Goal: Task Accomplishment & Management: Complete application form

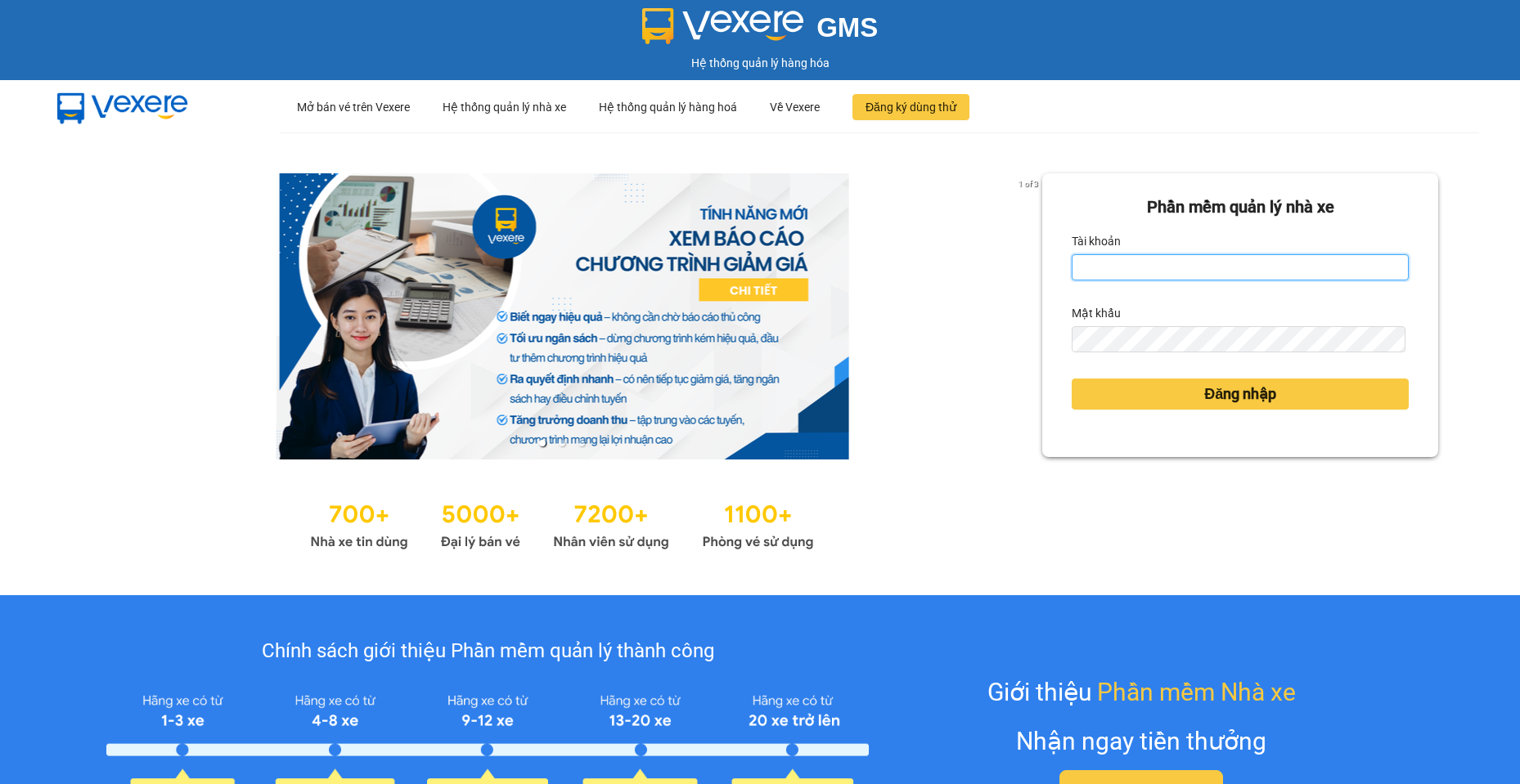
click at [1177, 272] on input "Tài khoản" at bounding box center [1240, 267] width 337 height 27
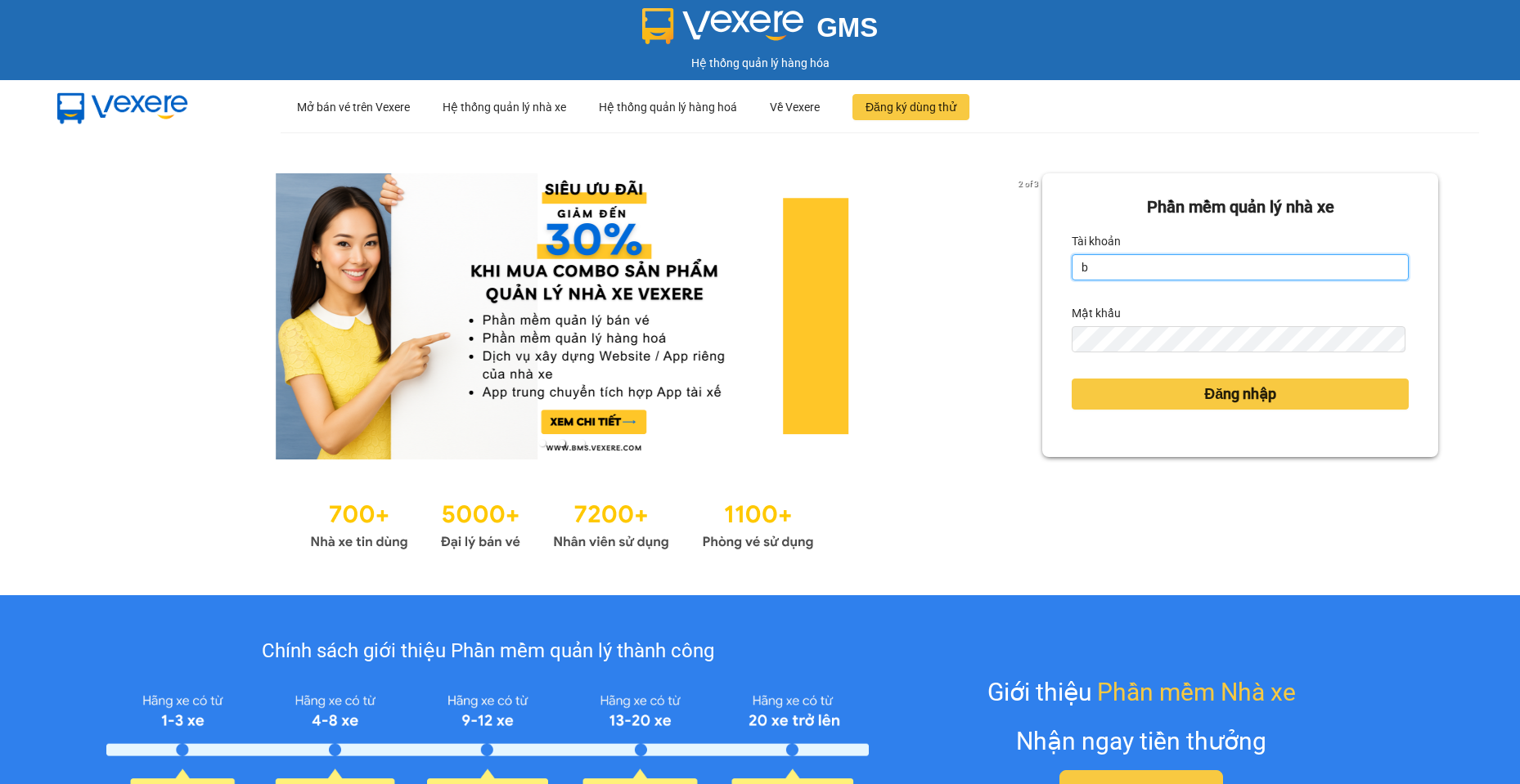
type input "baotran.namhailimo"
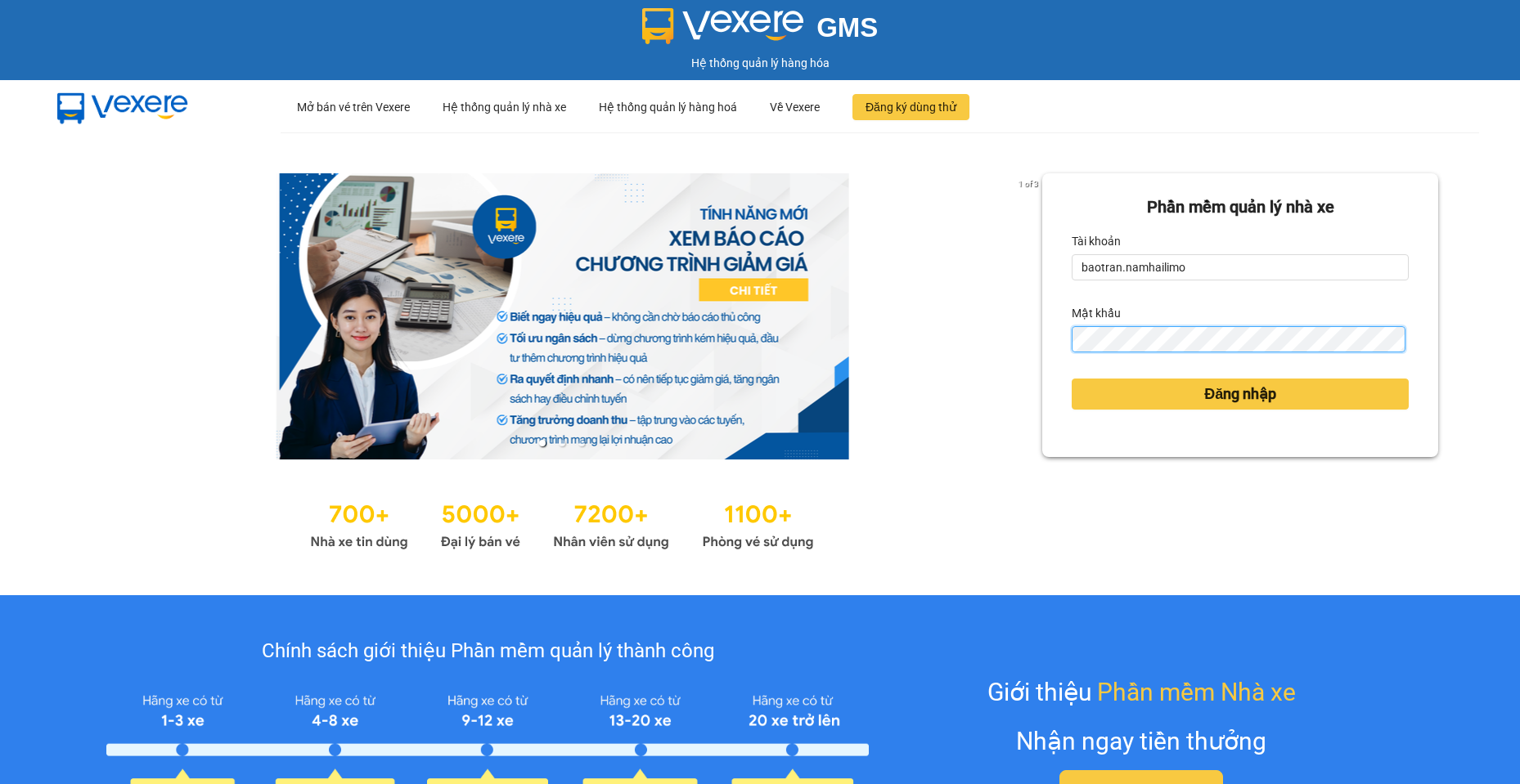
click at [1072, 379] on button "Đăng nhập" at bounding box center [1240, 394] width 337 height 31
click at [1337, 412] on div "Đăng nhập" at bounding box center [1240, 394] width 337 height 45
click at [1338, 403] on button "Đăng nhập" at bounding box center [1240, 394] width 337 height 31
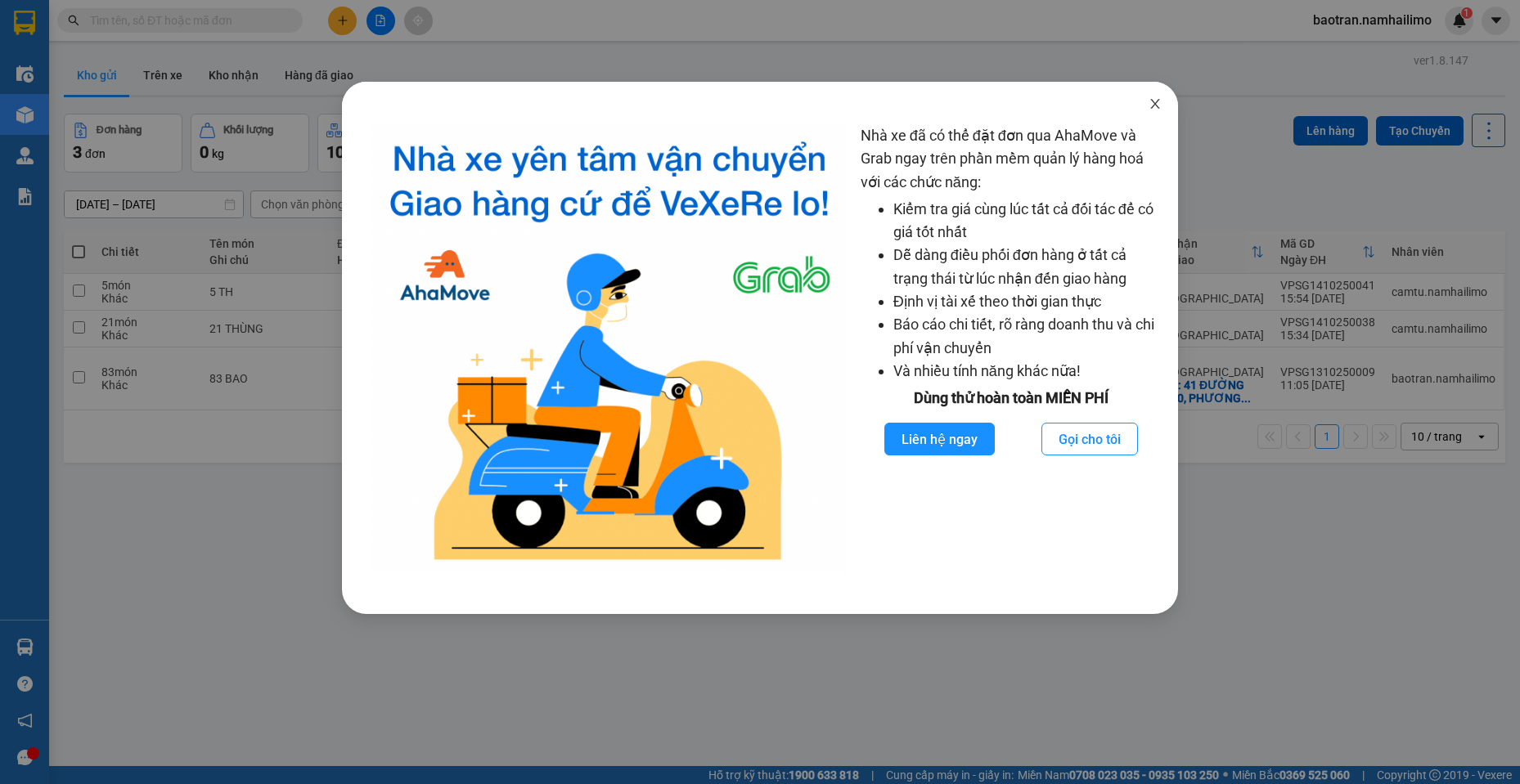
drag, startPoint x: 1156, startPoint y: 93, endPoint x: 1499, endPoint y: 83, distance: 343.1
click at [1167, 93] on span "Close" at bounding box center [1155, 104] width 45 height 45
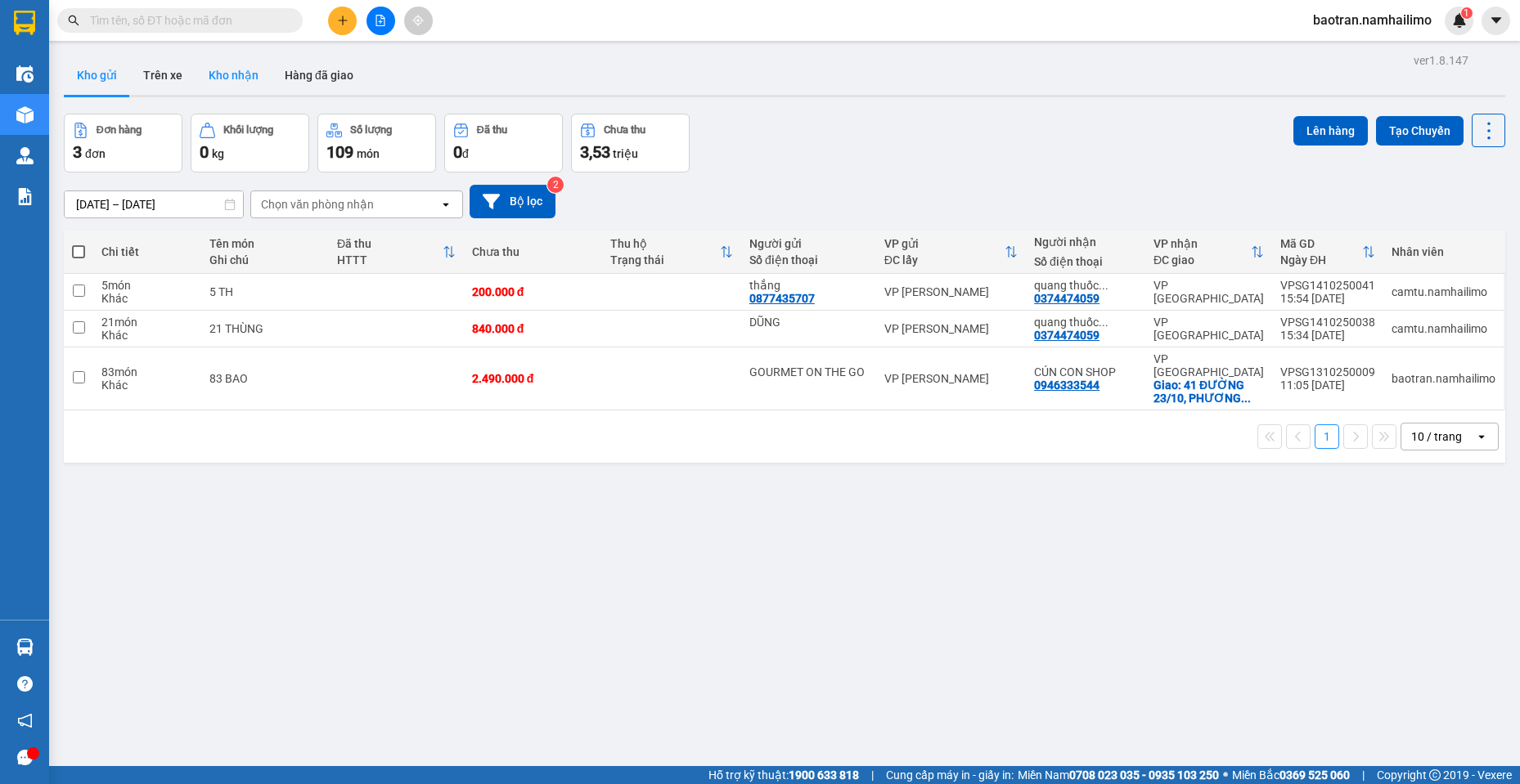
click at [213, 75] on button "Kho nhận" at bounding box center [233, 75] width 76 height 39
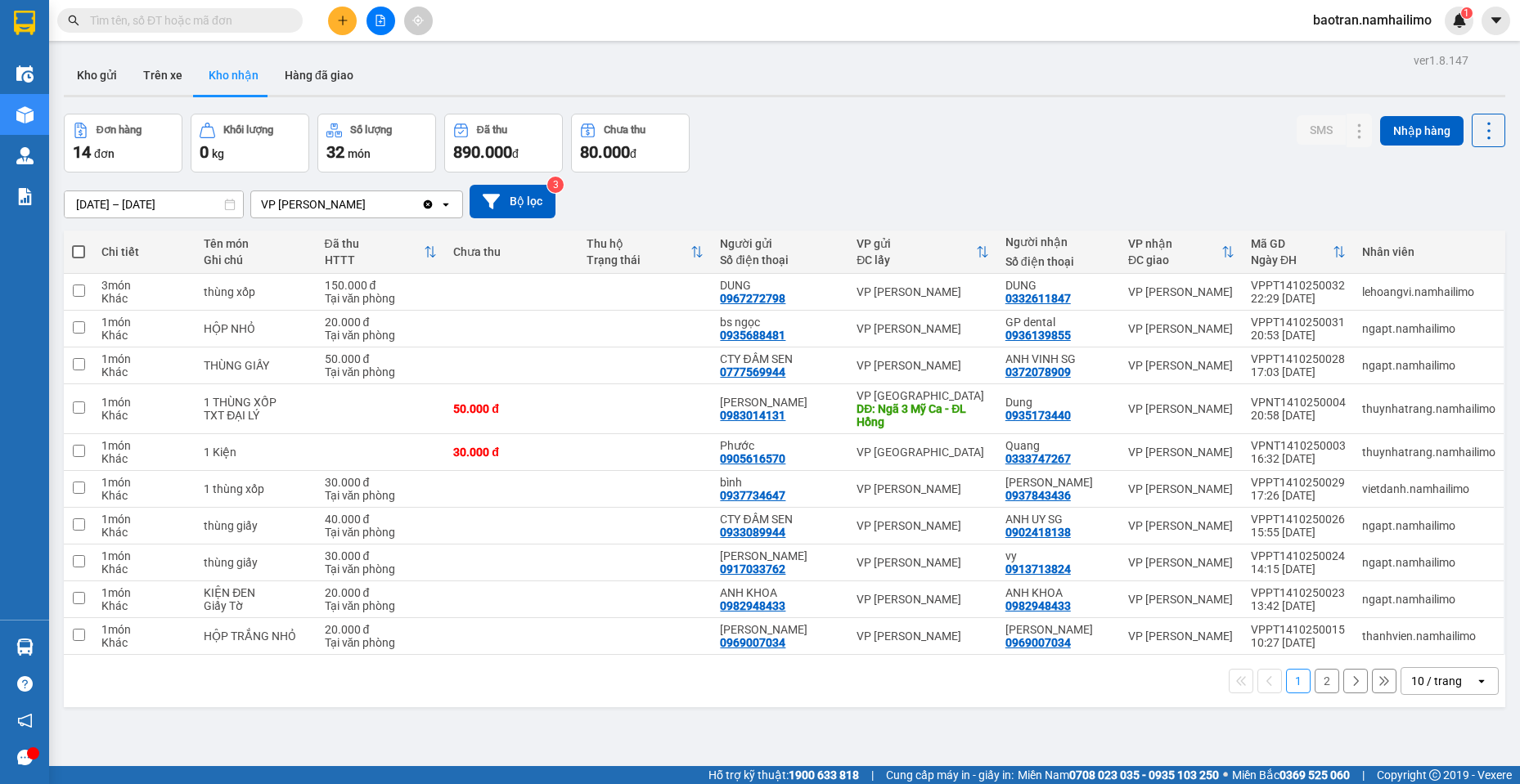
click at [1328, 683] on div "1 2 10 / trang open" at bounding box center [784, 681] width 1428 height 27
click at [1314, 683] on button "2" at bounding box center [1326, 681] width 25 height 25
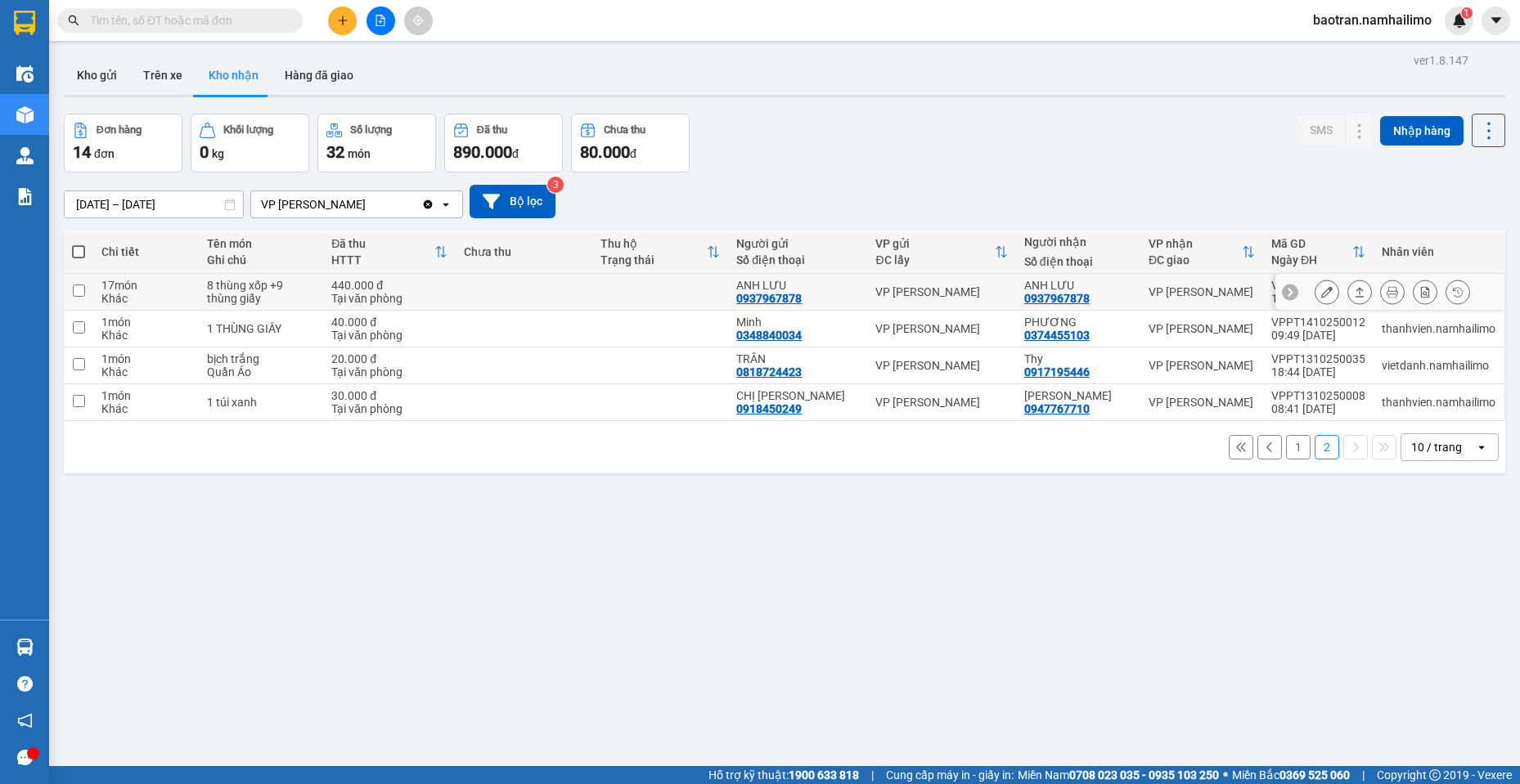
click at [1323, 287] on button at bounding box center [1326, 291] width 23 height 28
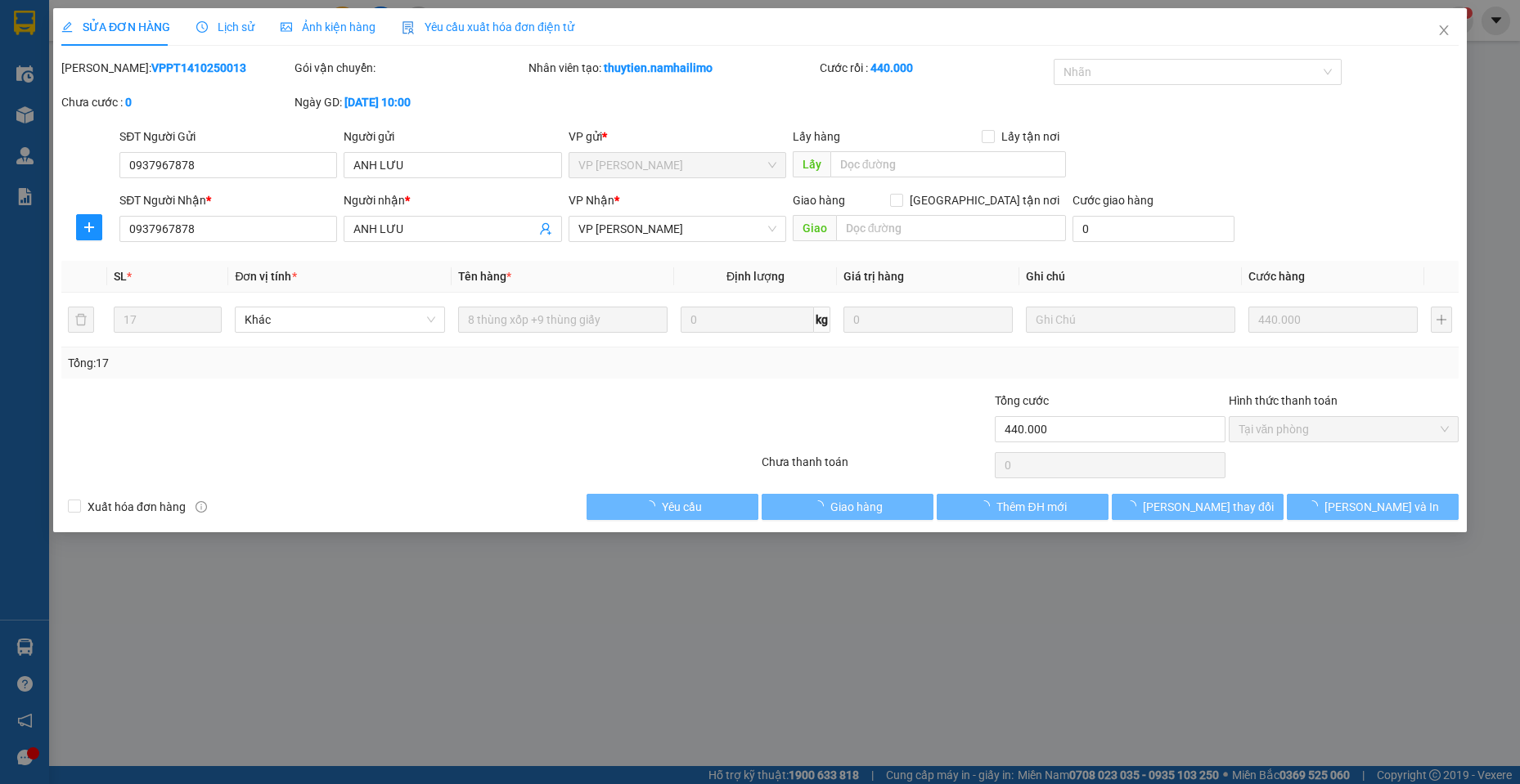
type input "0937967878"
type input "ANH LƯU"
type input "0937967878"
type input "ANH LƯU"
type input "440.000"
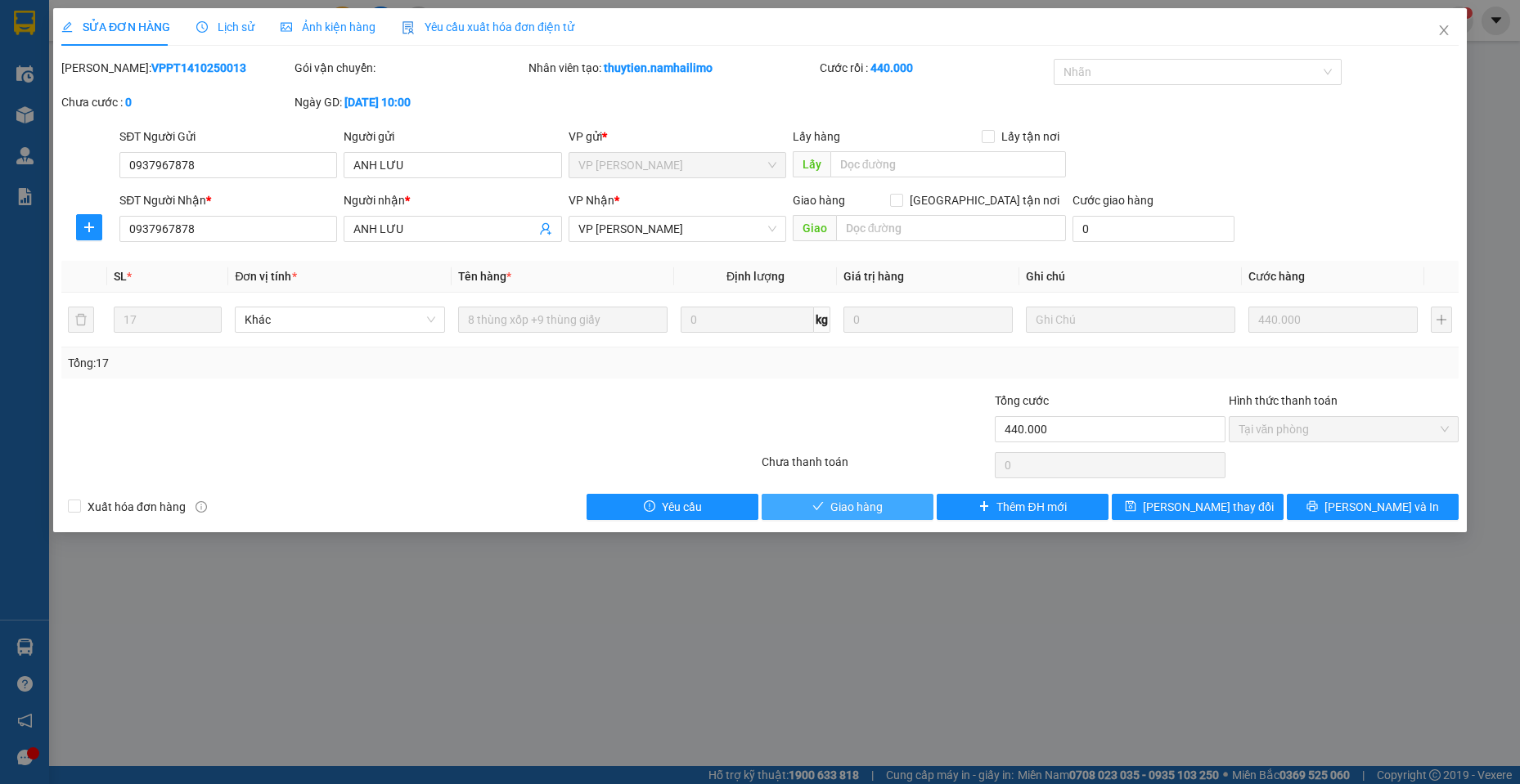
click at [891, 500] on button "Giao hàng" at bounding box center [847, 506] width 171 height 27
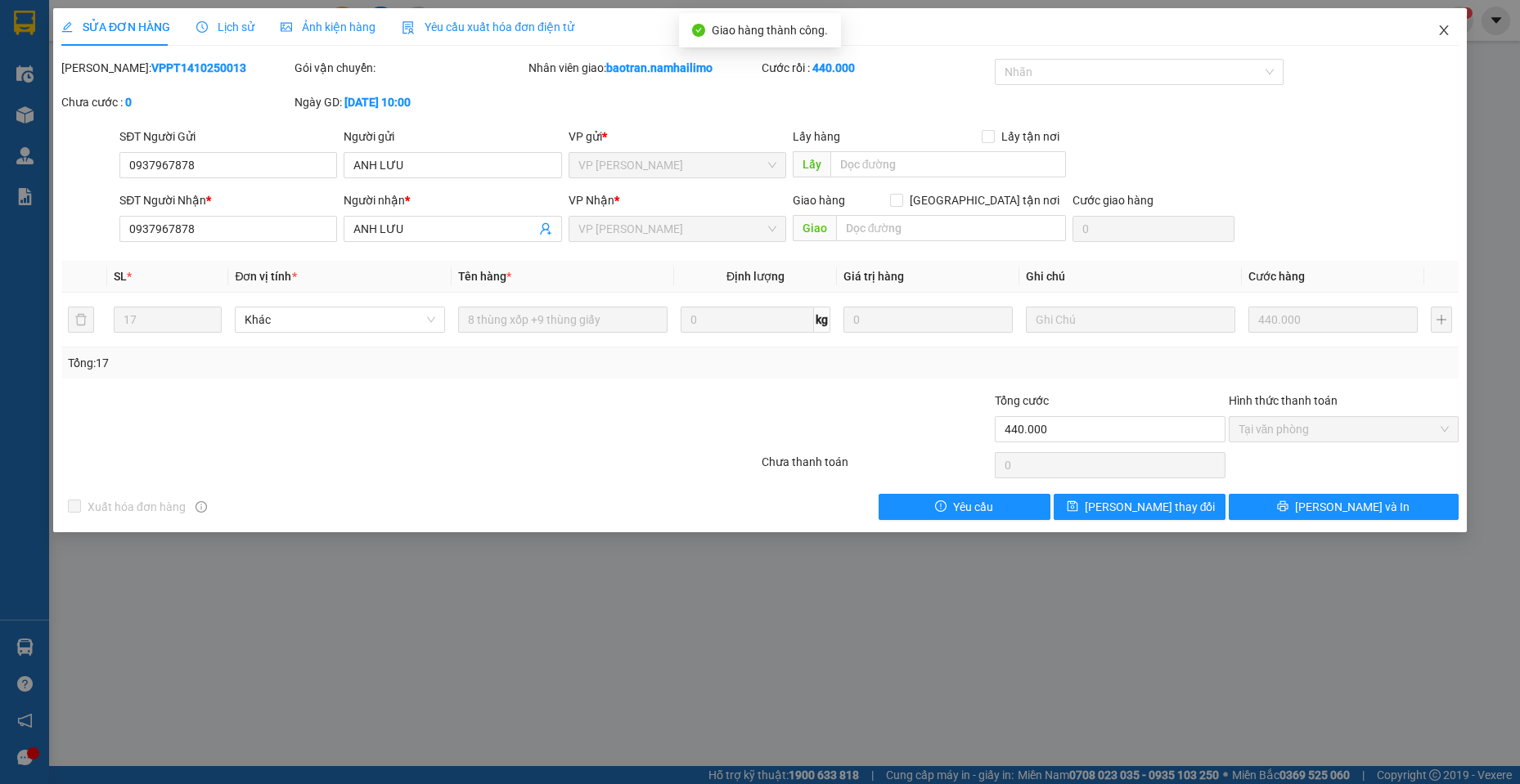
click at [1430, 37] on span "Close" at bounding box center [1444, 31] width 45 height 45
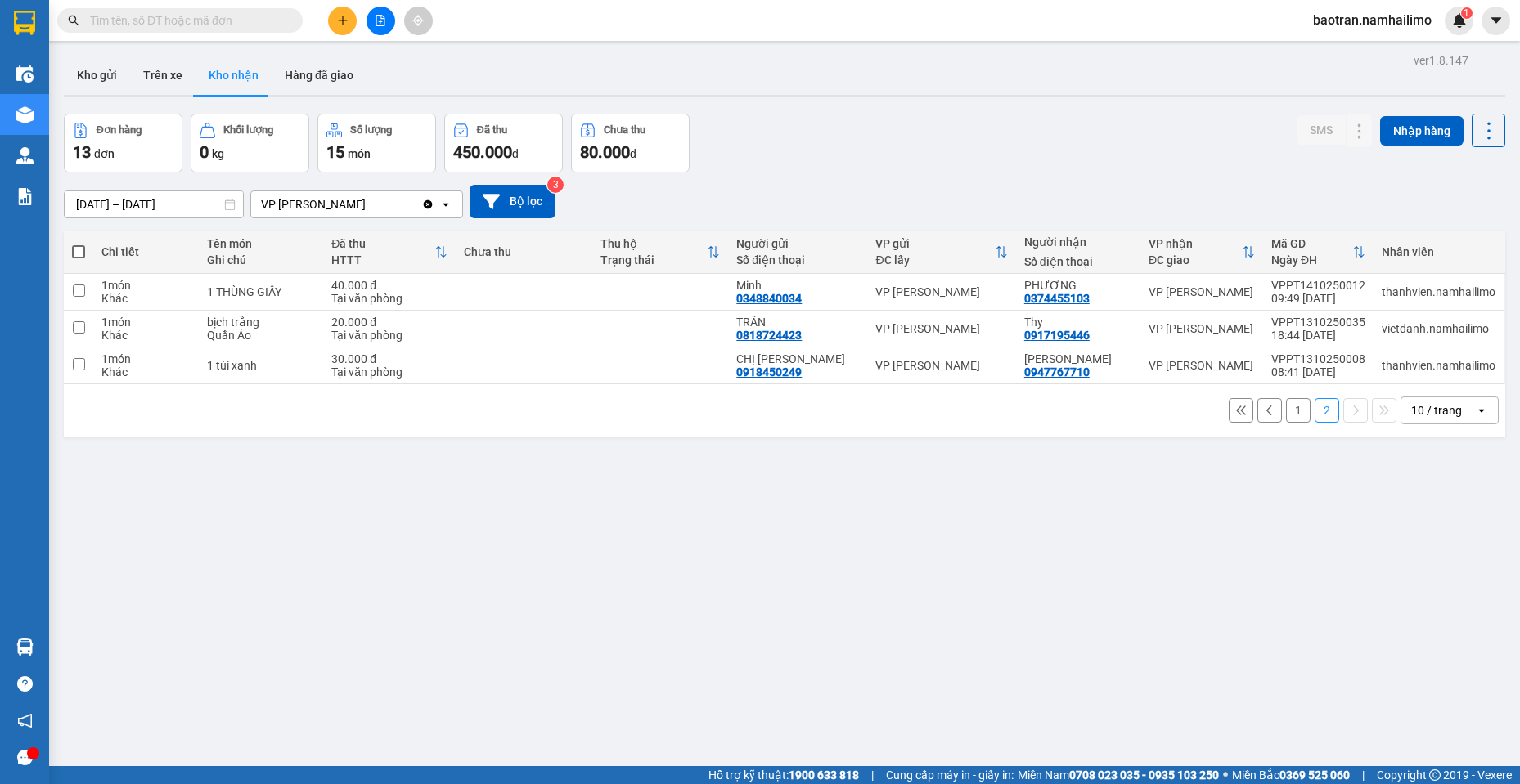
click at [260, 22] on input "text" at bounding box center [186, 20] width 193 height 18
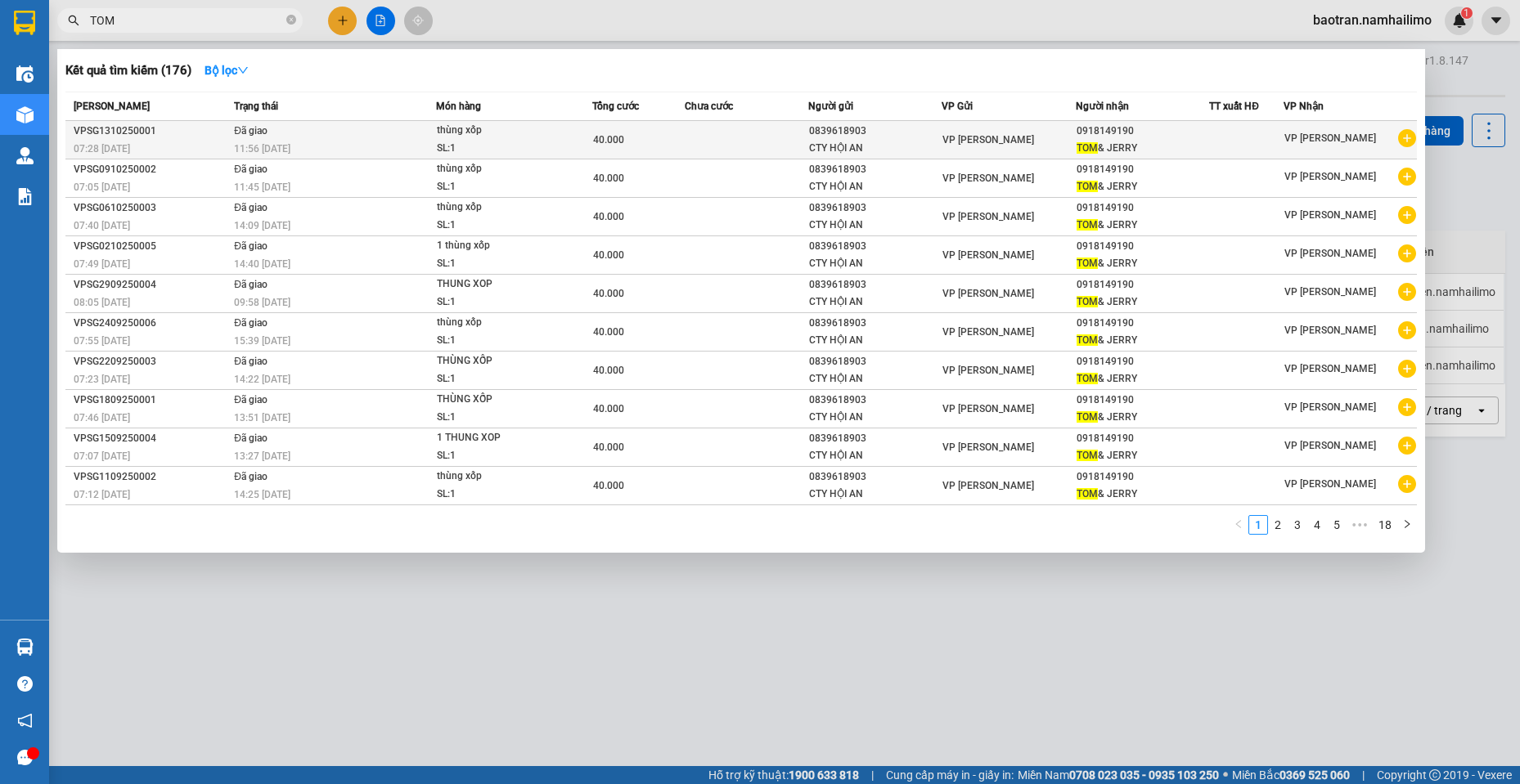
type input "TOM"
click at [1408, 137] on icon "plus-circle" at bounding box center [1407, 138] width 18 height 18
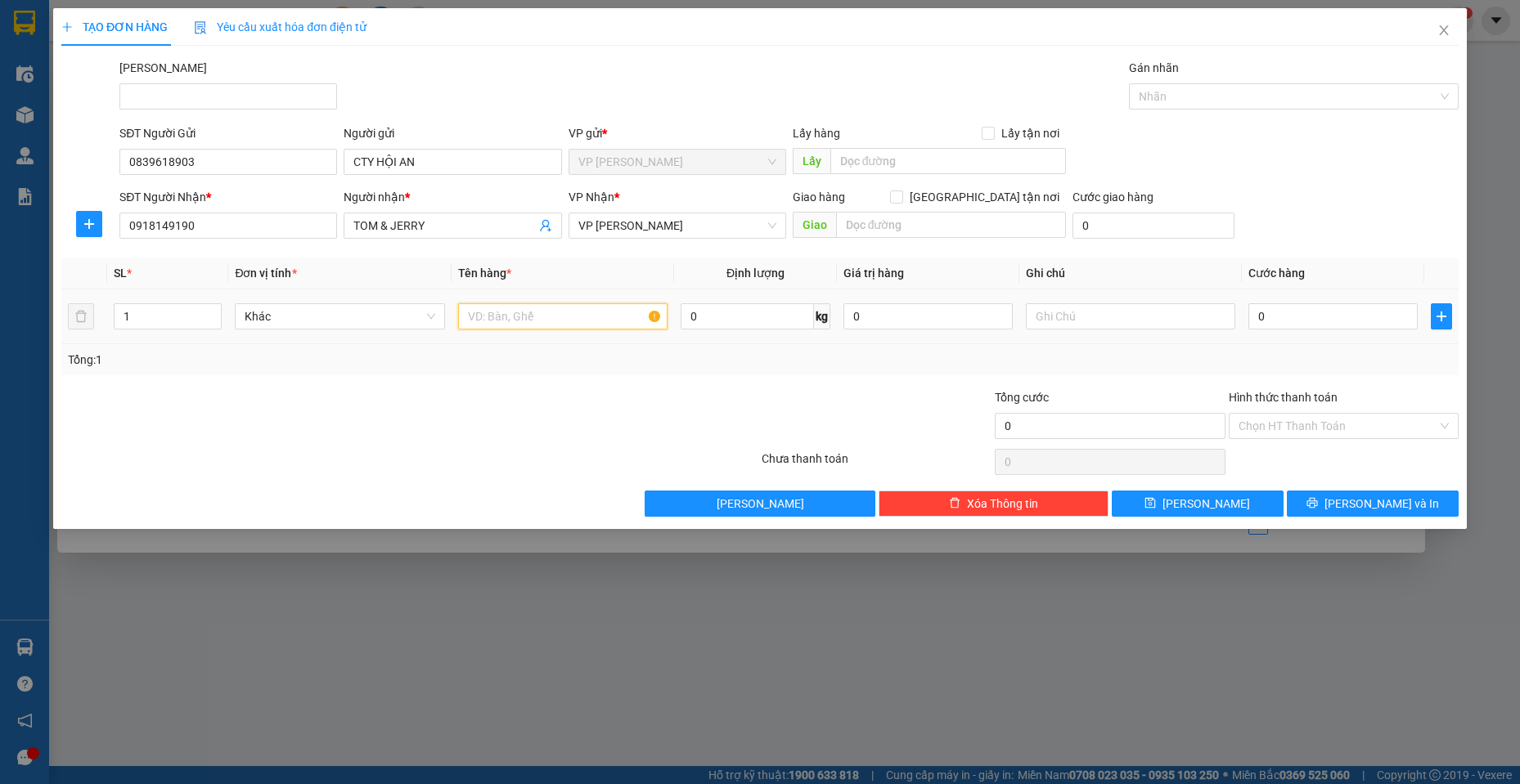
drag, startPoint x: 605, startPoint y: 313, endPoint x: 598, endPoint y: 294, distance: 20.2
click at [601, 313] on input "text" at bounding box center [562, 316] width 210 height 27
type input "THÙNG XỐP"
click at [1299, 332] on div "0" at bounding box center [1333, 316] width 170 height 33
type input "4"
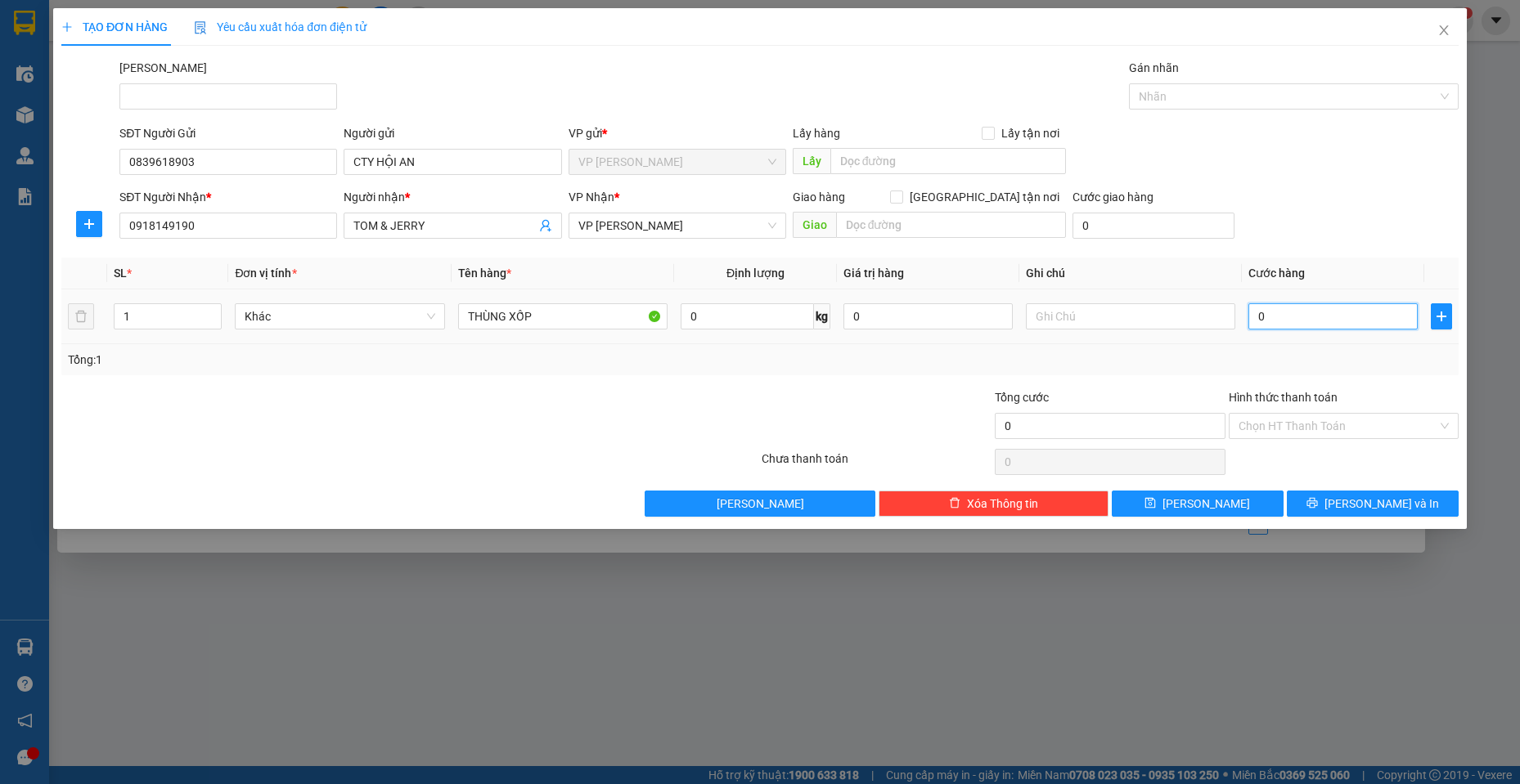
type input "4"
type input "40"
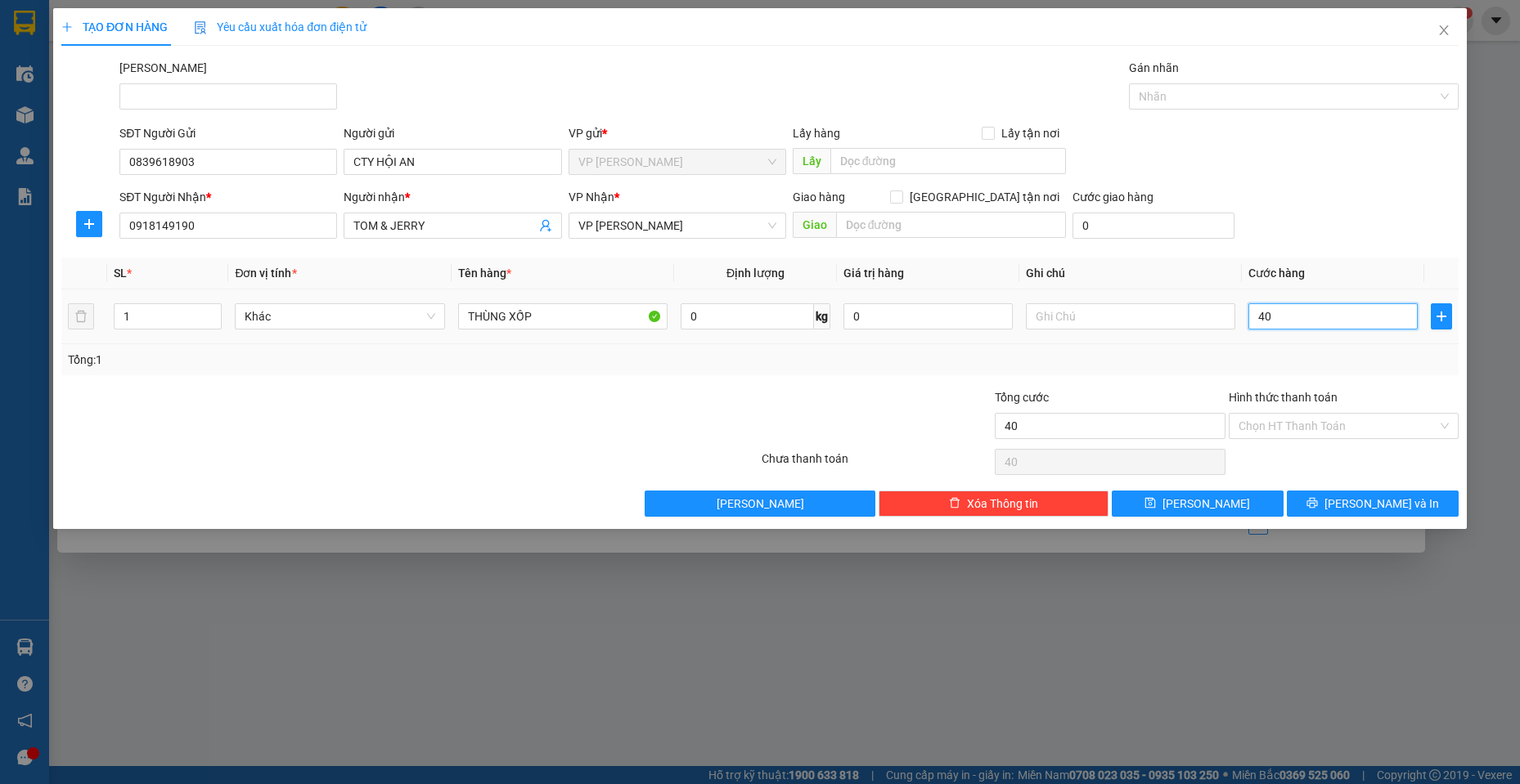
type input "400"
type input "4.000"
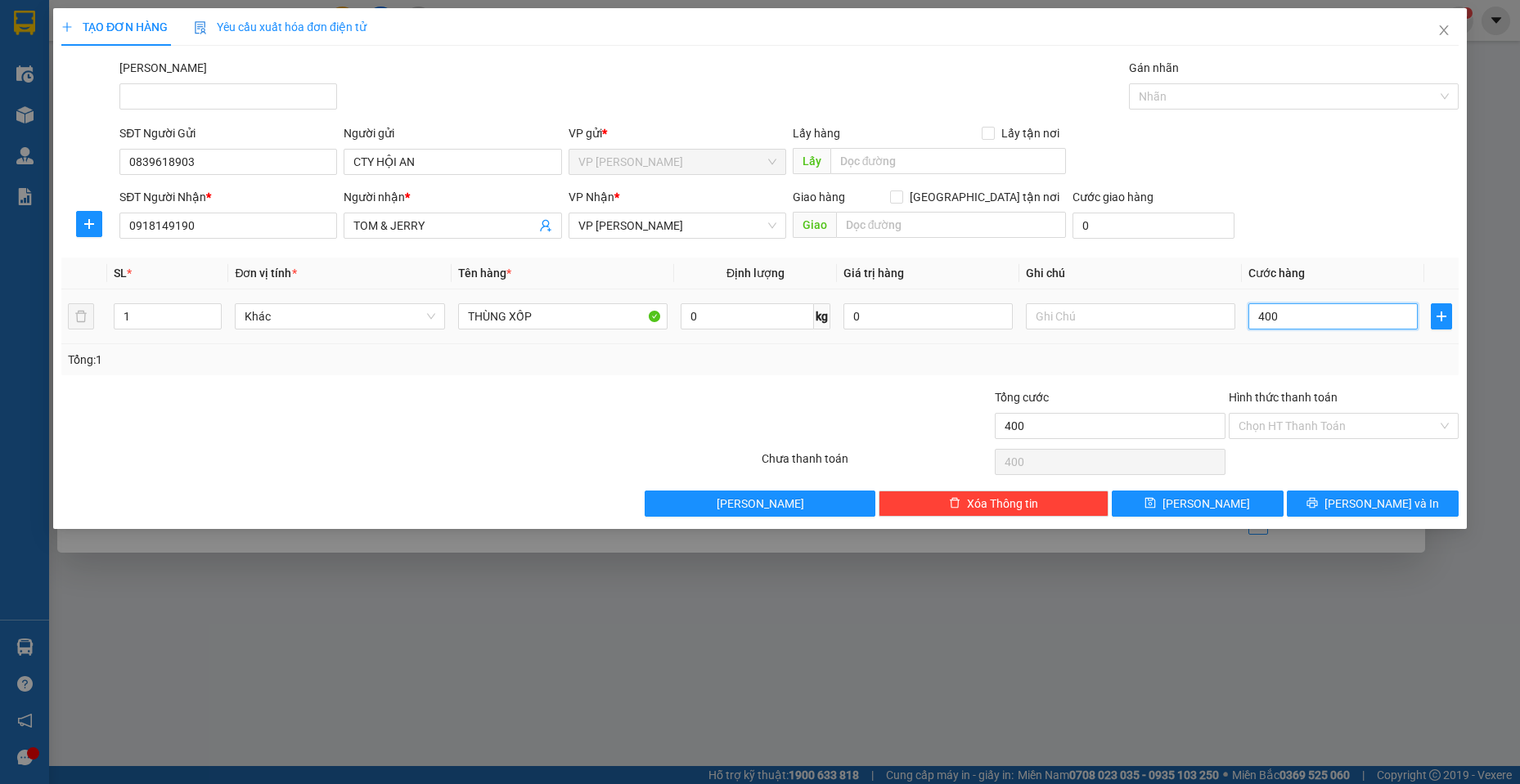
type input "4.000"
type input "40.000"
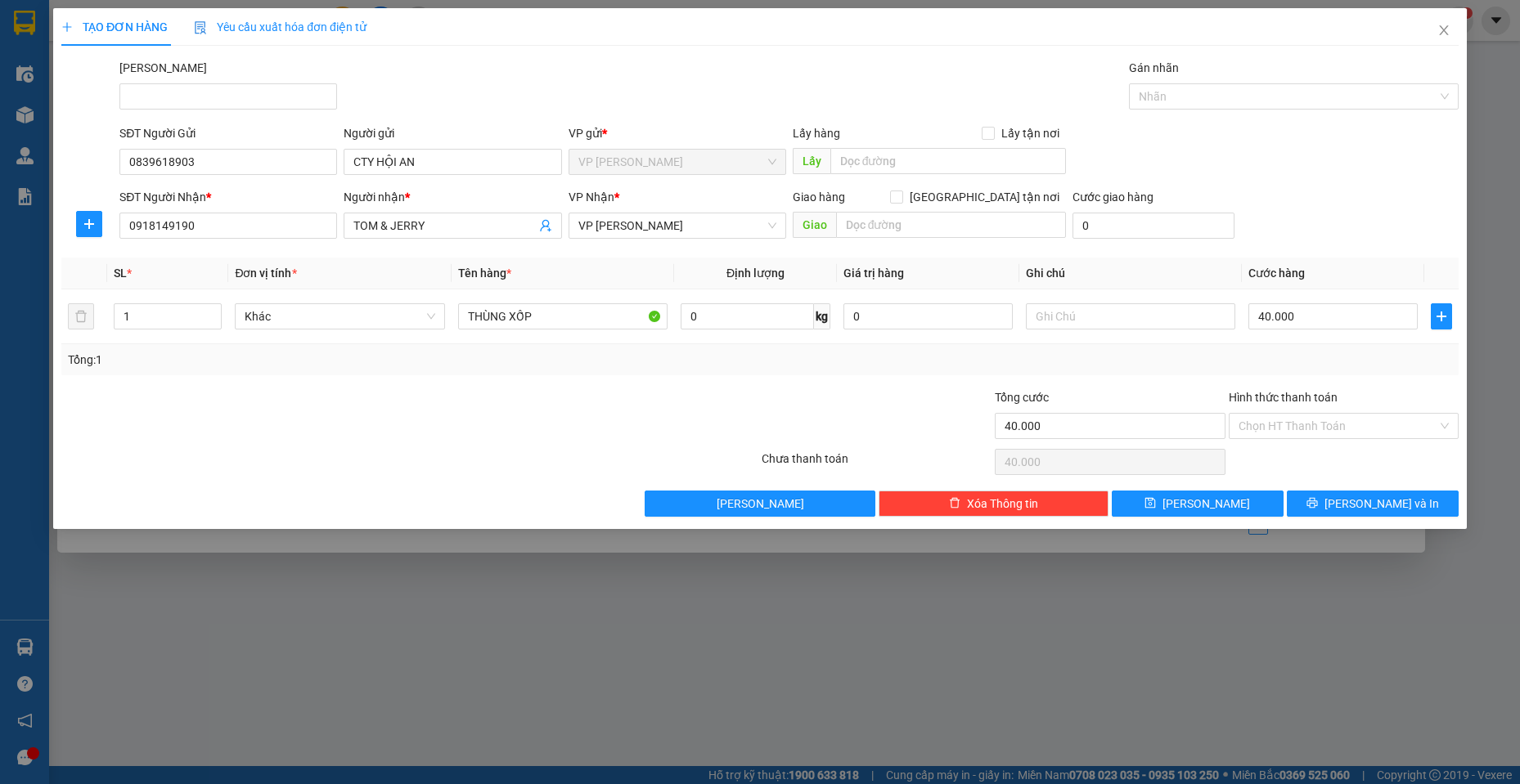
click at [1349, 489] on div "Transit Pickup Surcharge Ids Transit Deliver Surcharge Ids Transit Deliver Surc…" at bounding box center [760, 288] width 1397 height 458
click at [1359, 499] on span "[PERSON_NAME] và In" at bounding box center [1382, 503] width 115 height 18
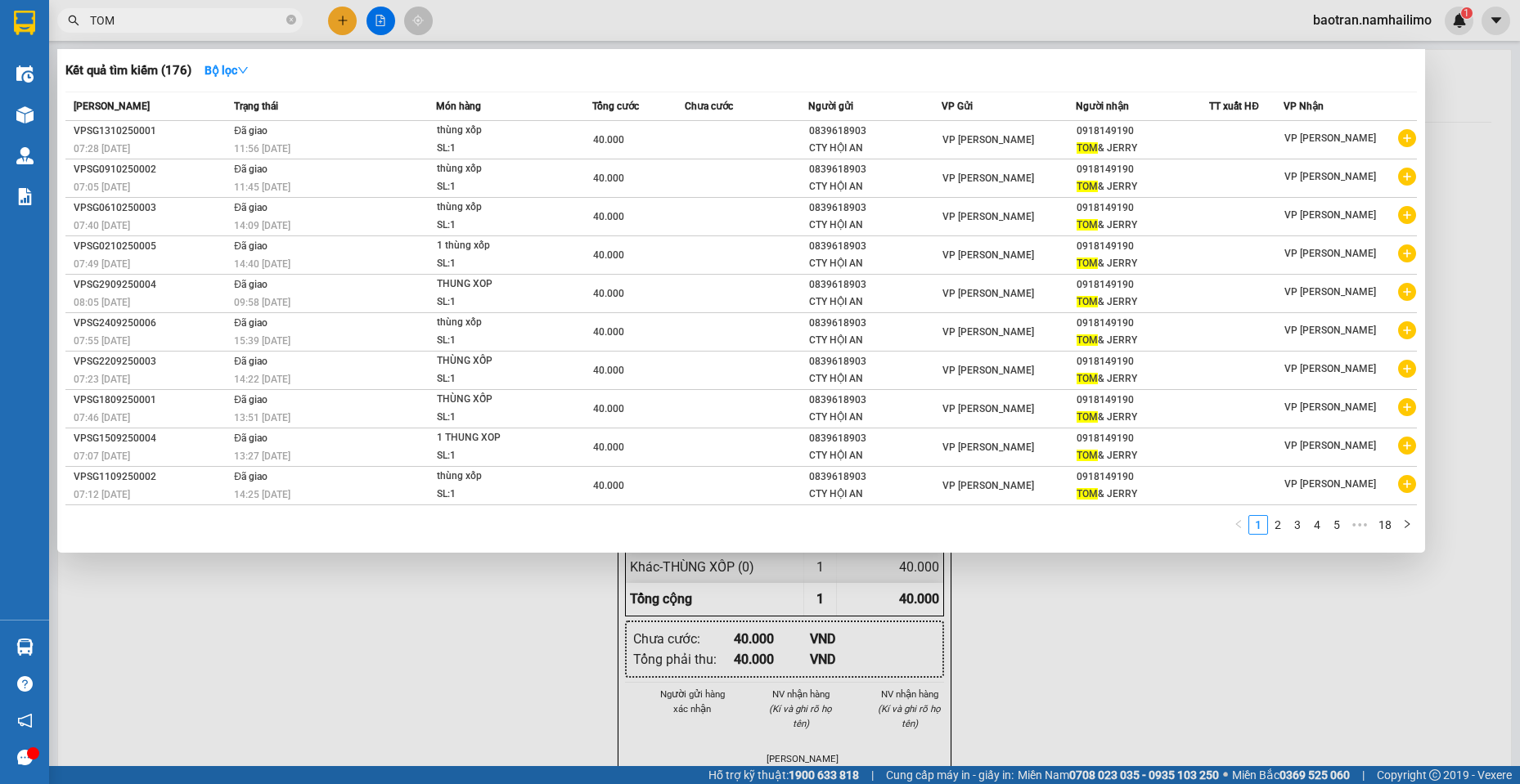
drag, startPoint x: 1150, startPoint y: 677, endPoint x: 1284, endPoint y: 402, distance: 305.9
click at [1148, 677] on div at bounding box center [760, 392] width 1520 height 784
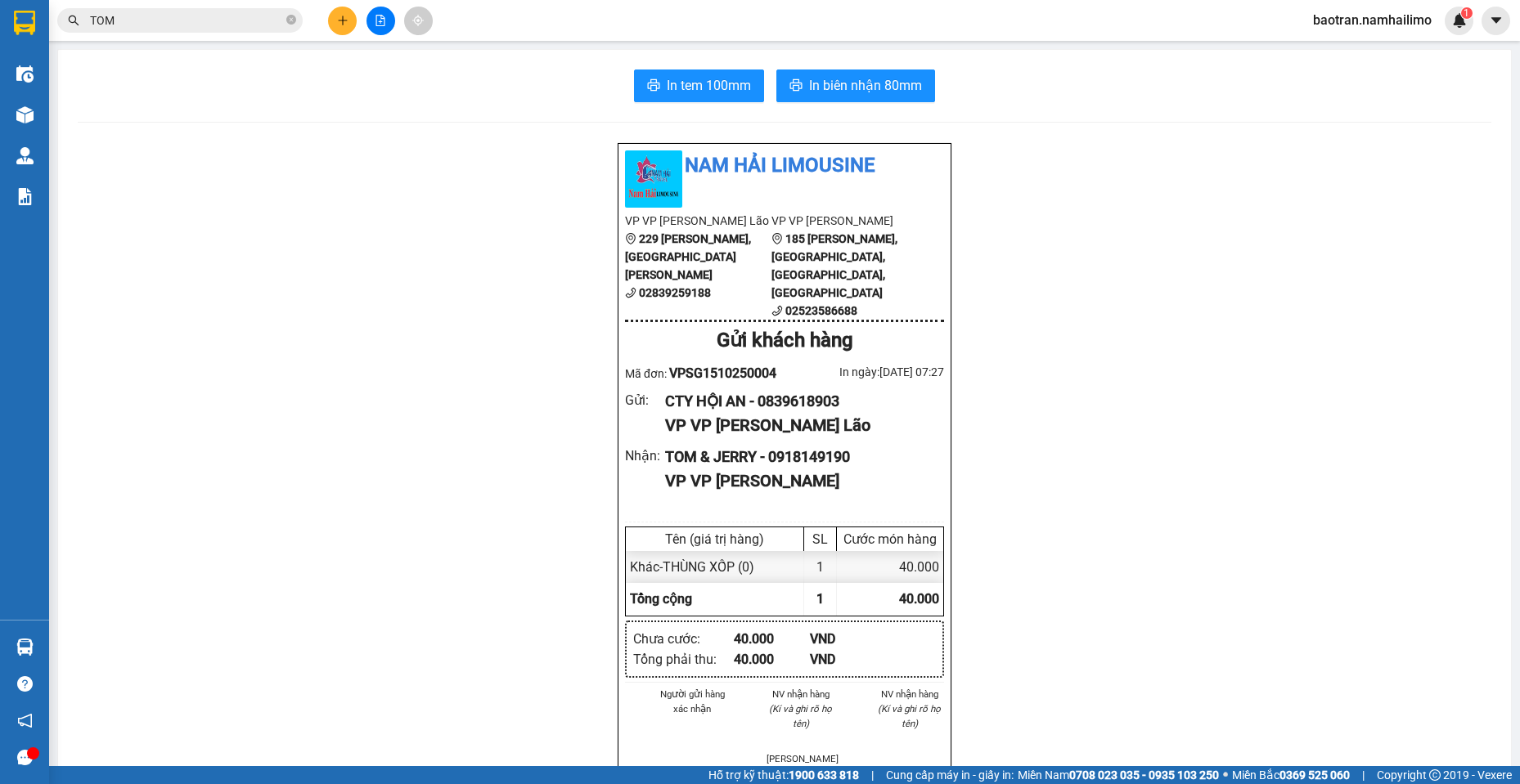
click at [1322, 201] on div "Nam Hải Limousine VP VP [PERSON_NAME] Lão [STREET_ADDRESS][PERSON_NAME][PERSON_…" at bounding box center [784, 797] width 1414 height 1310
